Goal: Task Accomplishment & Management: Manage account settings

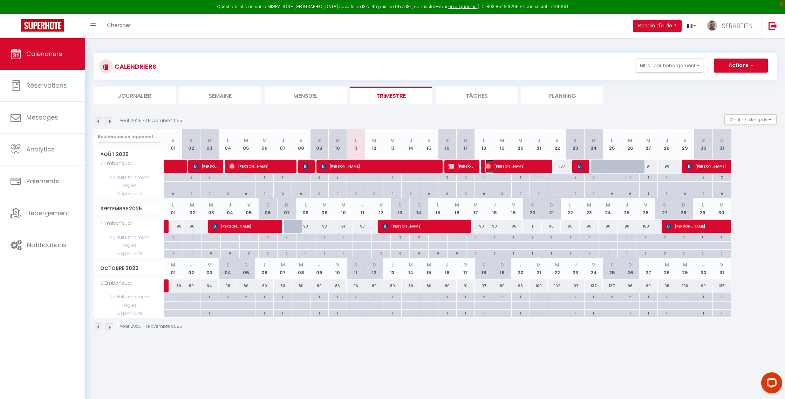
click at [510, 167] on span "[PERSON_NAME]" at bounding box center [516, 166] width 61 height 13
select select "OK"
select select "1"
select select "0"
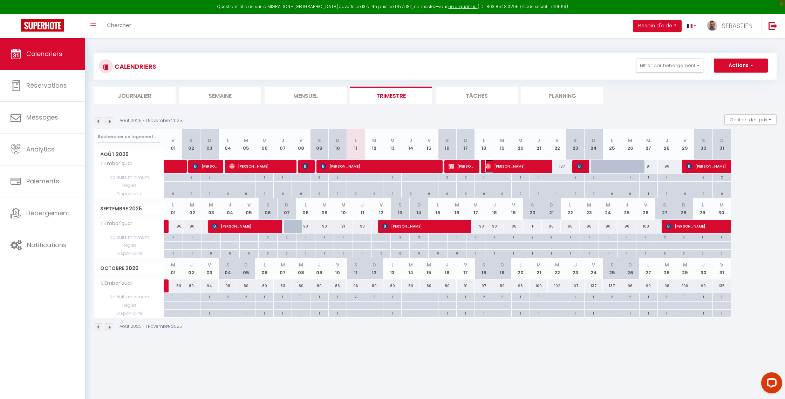
select select "1"
select select
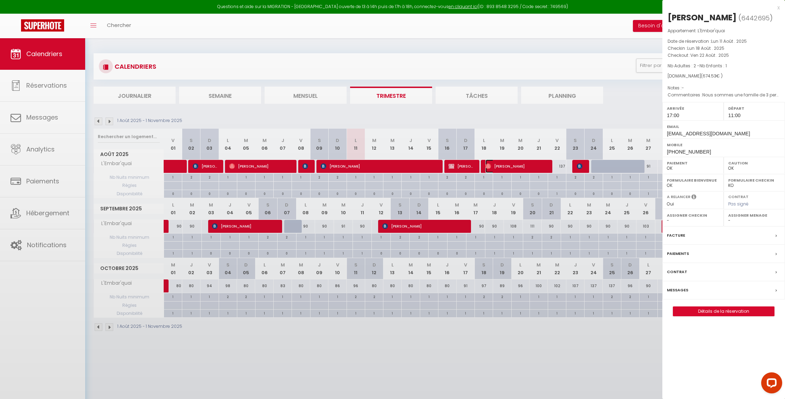
select select "41416"
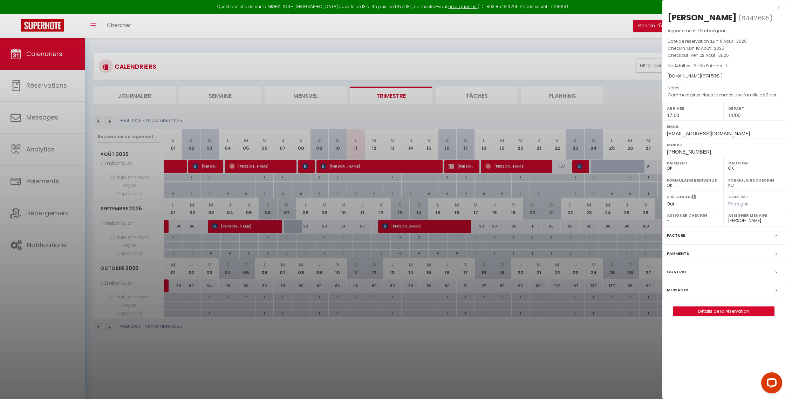
click at [679, 292] on label "Messages" at bounding box center [677, 289] width 21 height 7
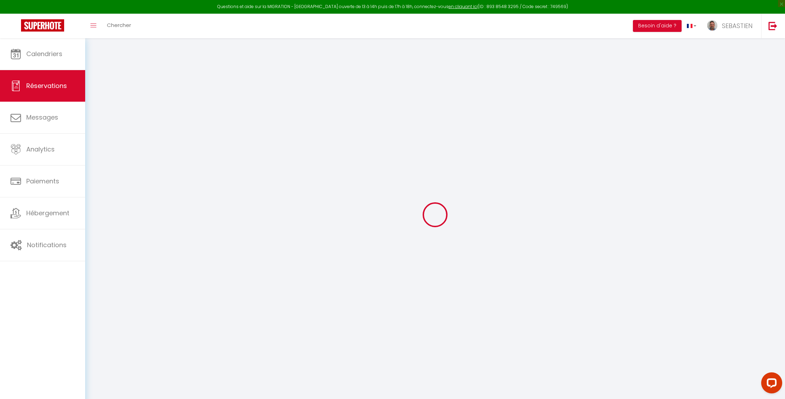
select select
checkbox input "false"
select select
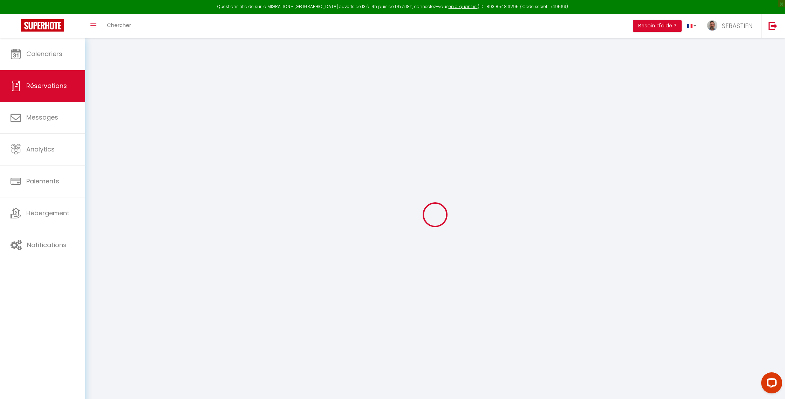
select select
checkbox input "false"
type textarea "Nous sommes une famille de 3 personnes, 2 adultes et 1 enfant de 2 ans, curieux…"
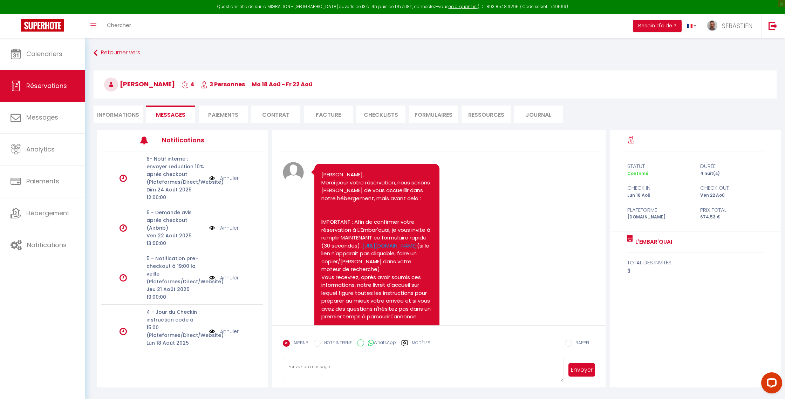
click at [121, 116] on li "Informations" at bounding box center [118, 114] width 49 height 17
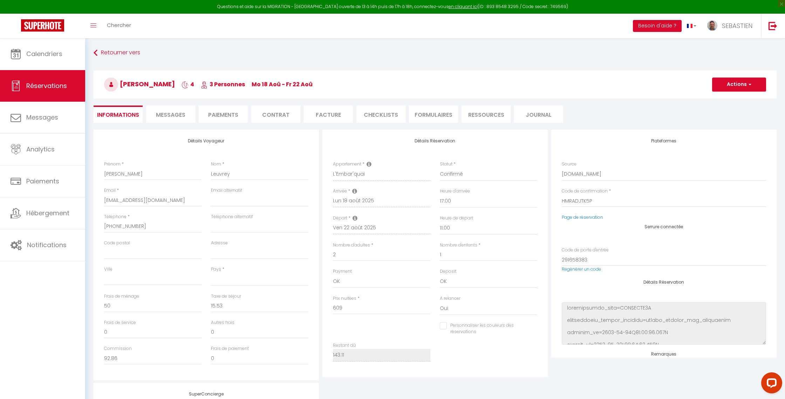
select select
checkbox input "false"
select select
checkbox input "false"
select select
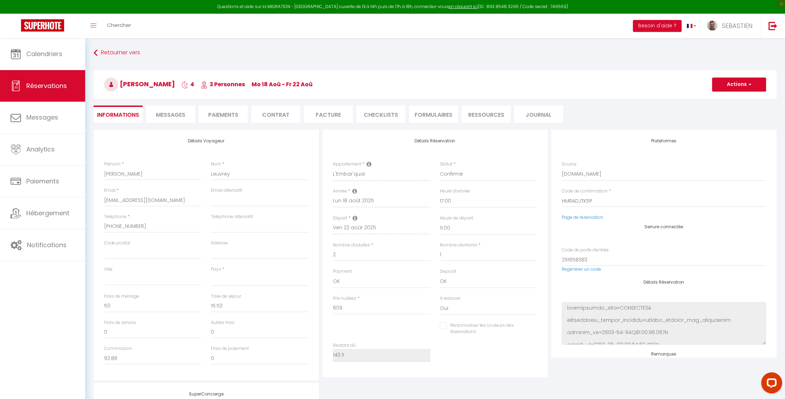
checkbox input "false"
select select
checkbox input "false"
select select
checkbox input "false"
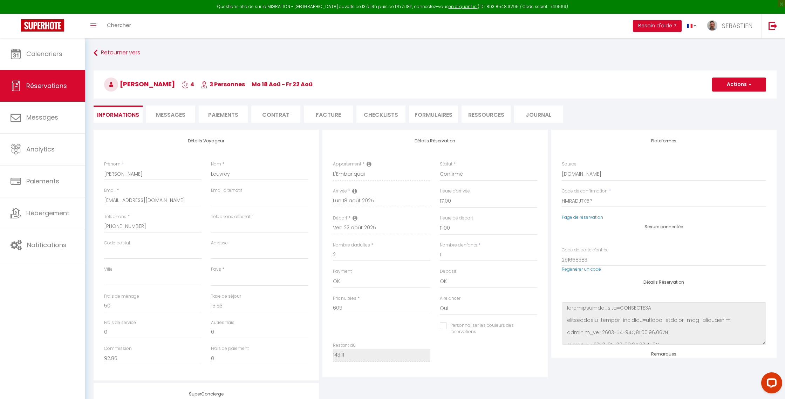
select select
checkbox input "false"
select select
checkbox input "false"
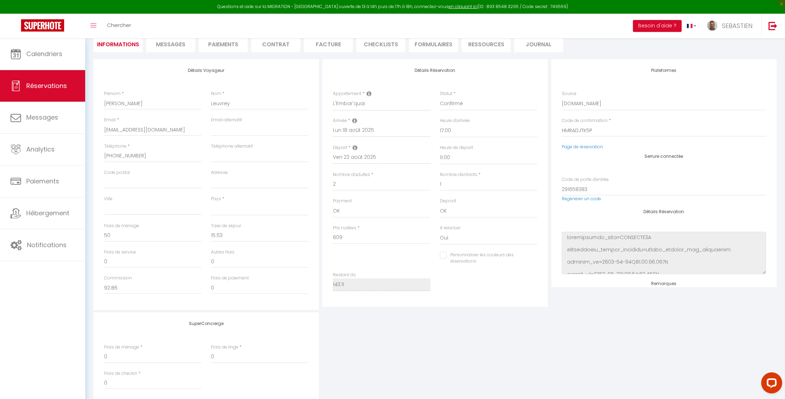
scroll to position [68, 0]
select select
checkbox input "false"
select select
checkbox input "false"
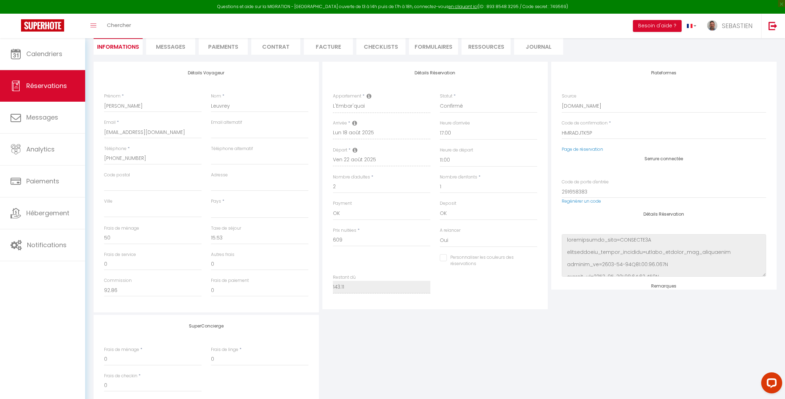
select select
checkbox input "false"
select select
checkbox input "false"
select select
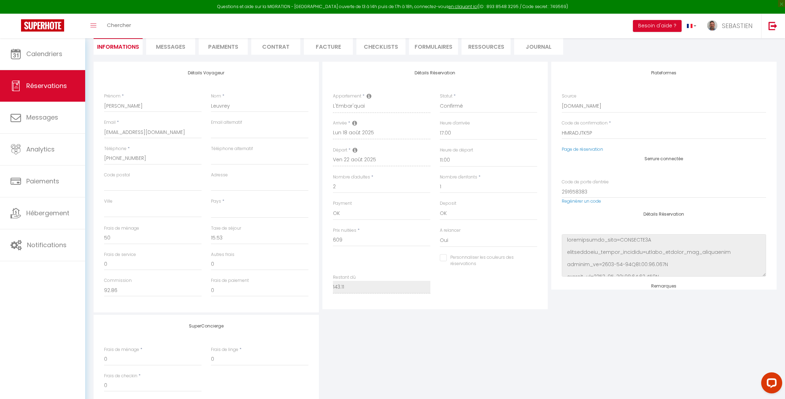
checkbox input "false"
select select
checkbox input "false"
select select
checkbox input "false"
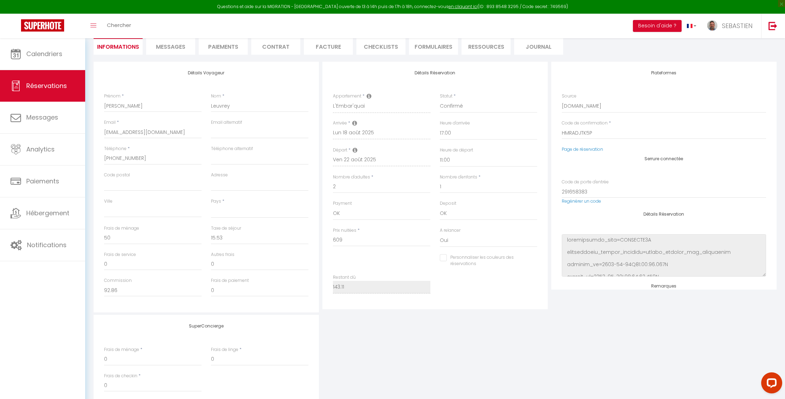
select select
checkbox input "false"
select select
checkbox input "false"
select select
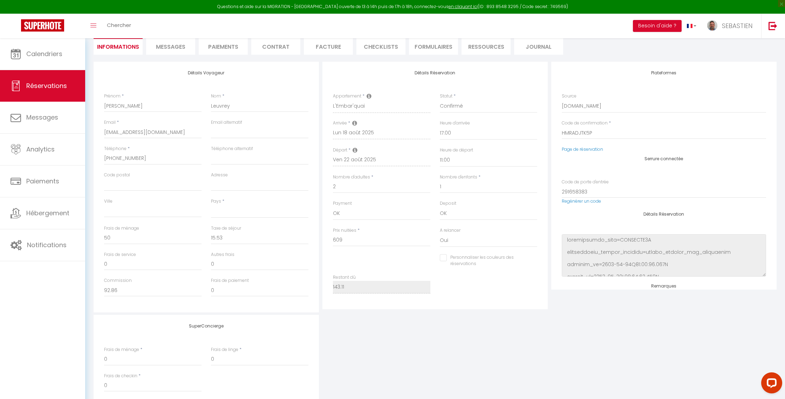
checkbox input "false"
select select
checkbox input "false"
select select
checkbox input "false"
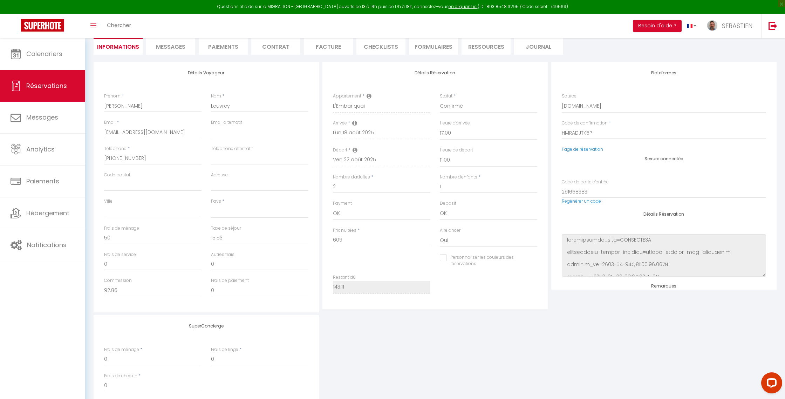
select select
checkbox input "false"
select select
checkbox input "false"
select select
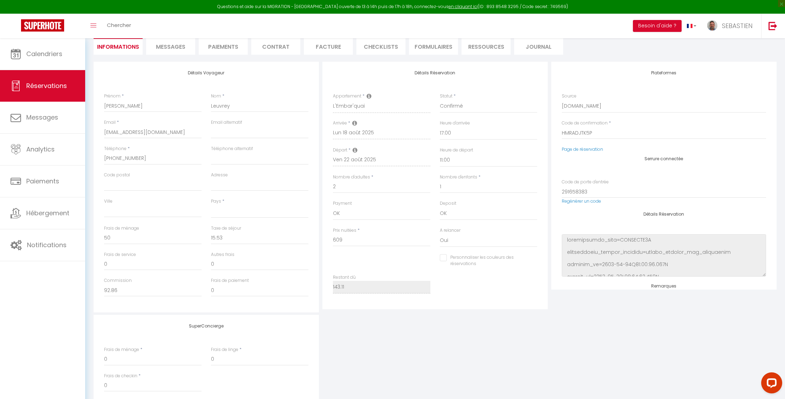
checkbox input "false"
select select
checkbox input "false"
select select
checkbox input "false"
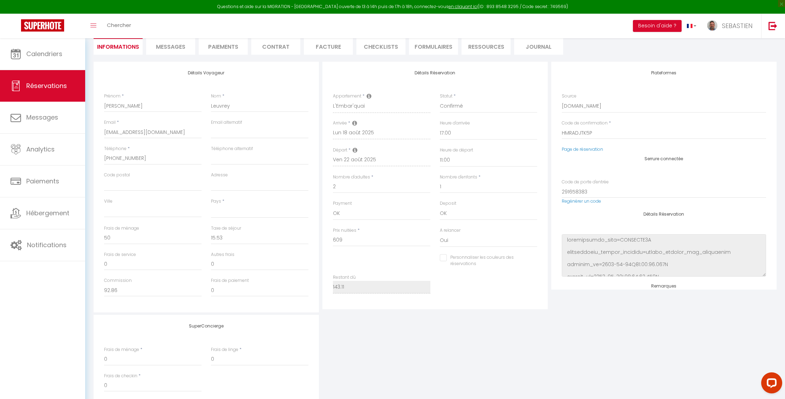
select select
checkbox input "false"
select select
checkbox input "false"
select select
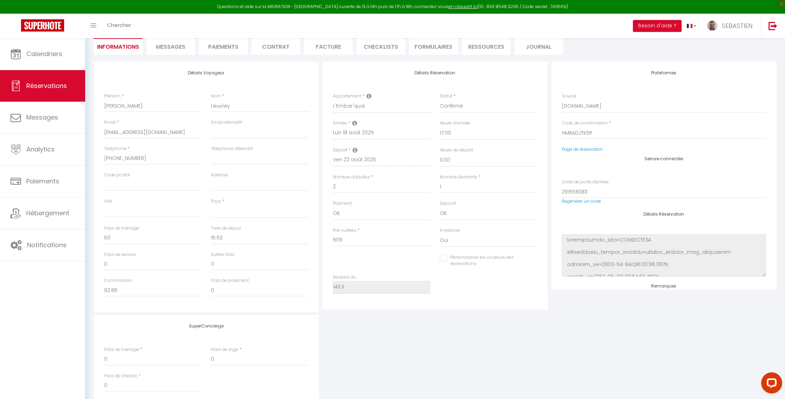
checkbox input "false"
select select
checkbox input "false"
select select
checkbox input "false"
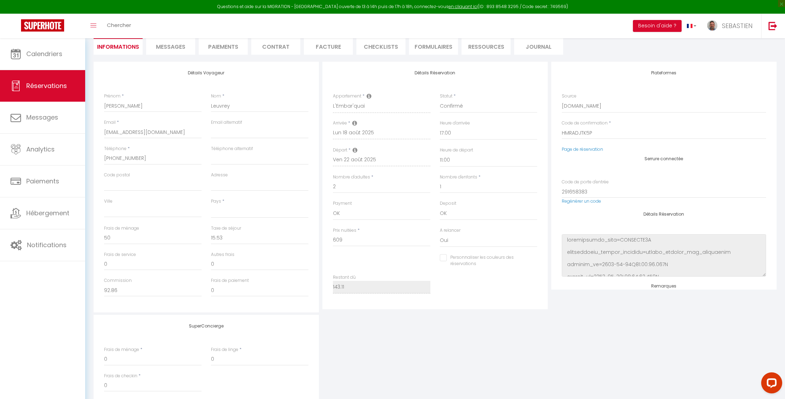
select select
checkbox input "false"
select select
checkbox input "false"
select select
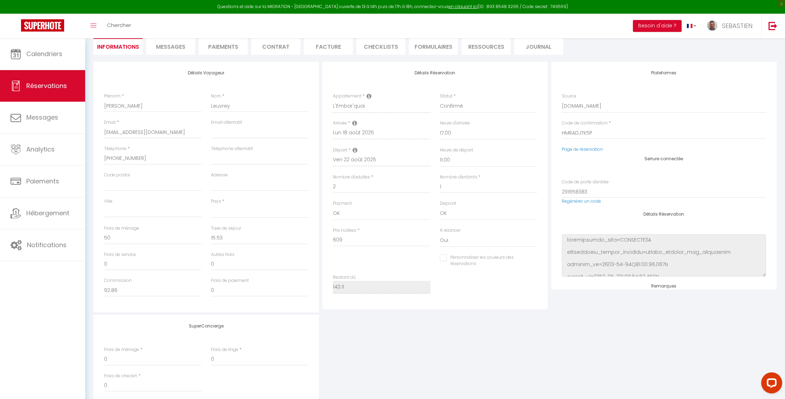
checkbox input "false"
select select
checkbox input "false"
select select
checkbox input "false"
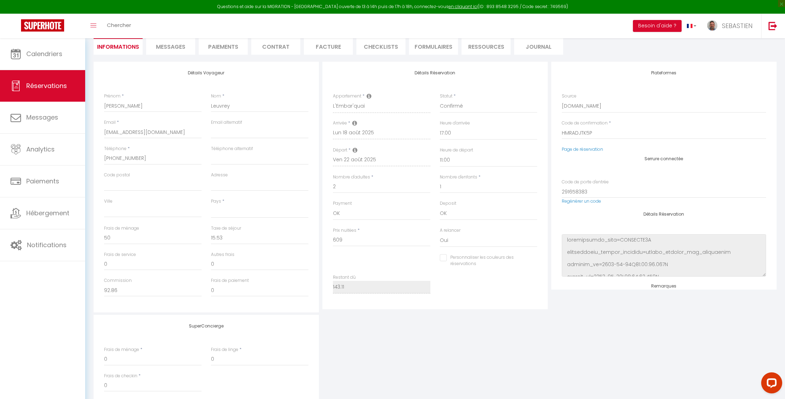
select select
checkbox input "false"
select select
checkbox input "false"
select select
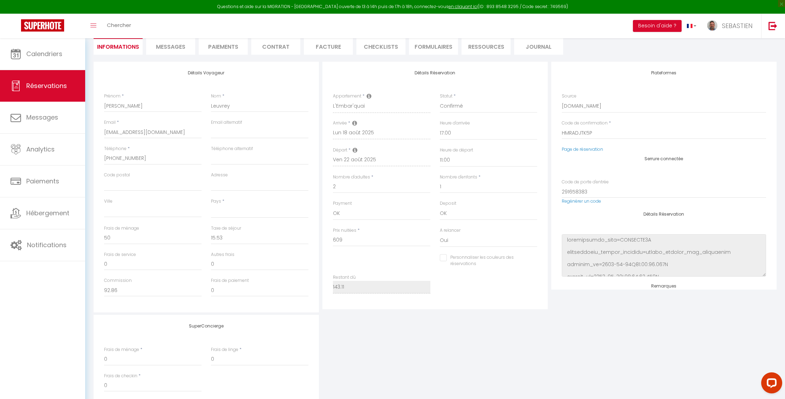
checkbox input "false"
select select
checkbox input "false"
select select
checkbox input "false"
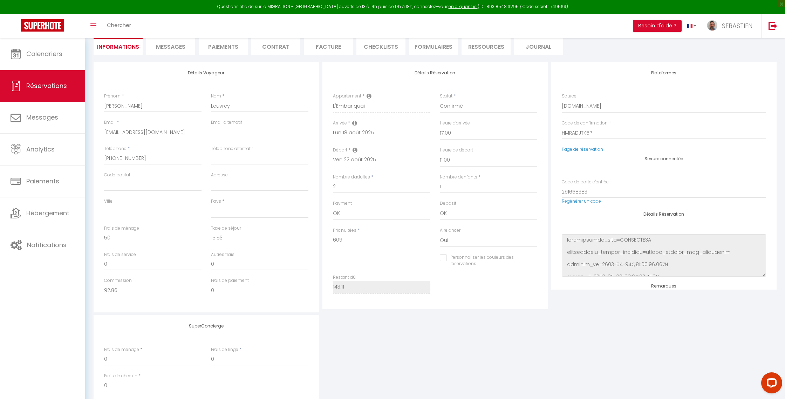
select select
checkbox input "false"
select select
checkbox input "false"
select select
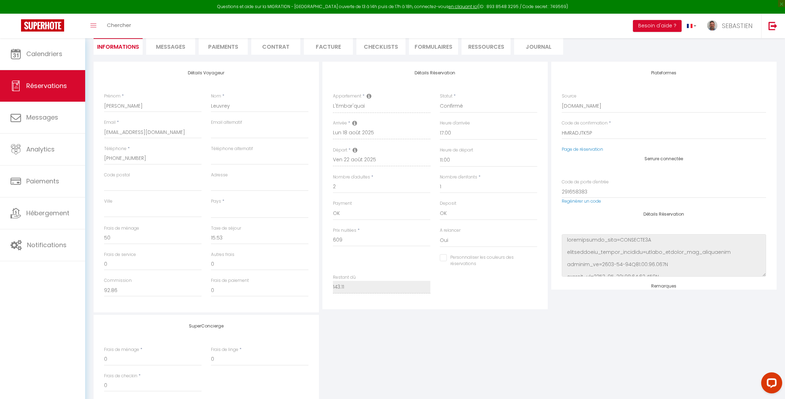
checkbox input "false"
select select
checkbox input "false"
select select
checkbox input "false"
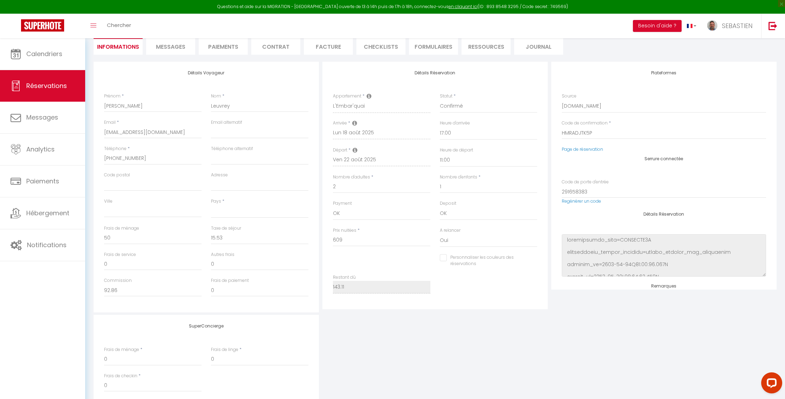
select select
checkbox input "false"
select select
checkbox input "false"
select select
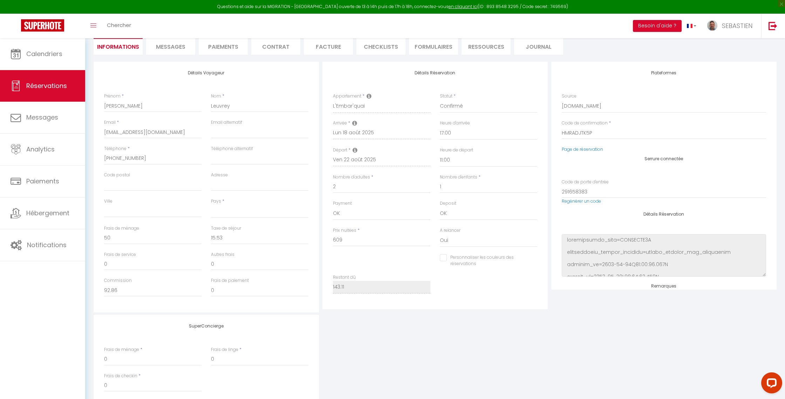
checkbox input "false"
